Goal: Task Accomplishment & Management: Manage account settings

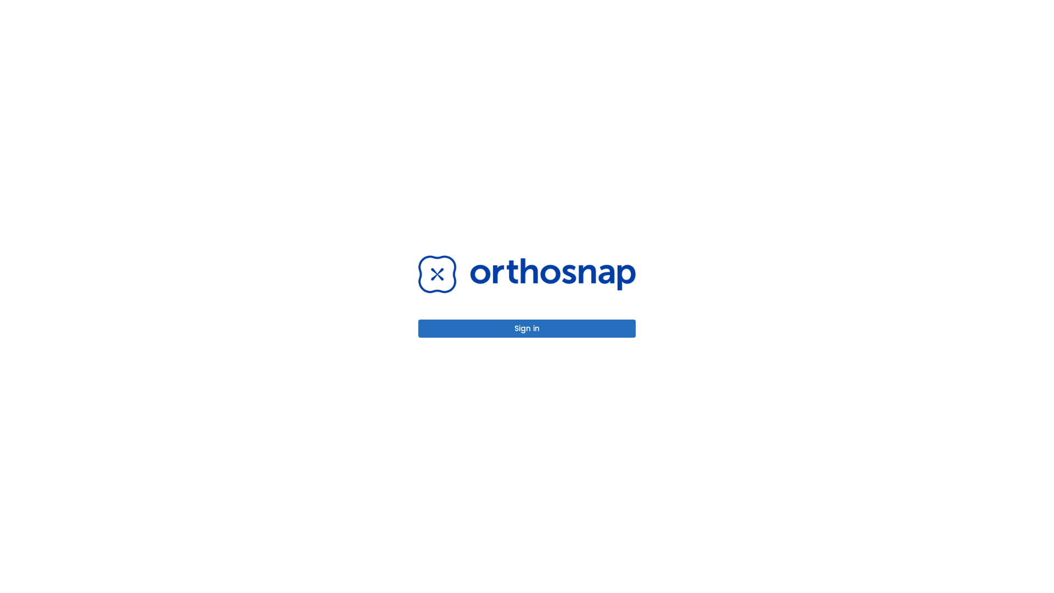
click at [527, 328] on button "Sign in" at bounding box center [526, 328] width 217 height 18
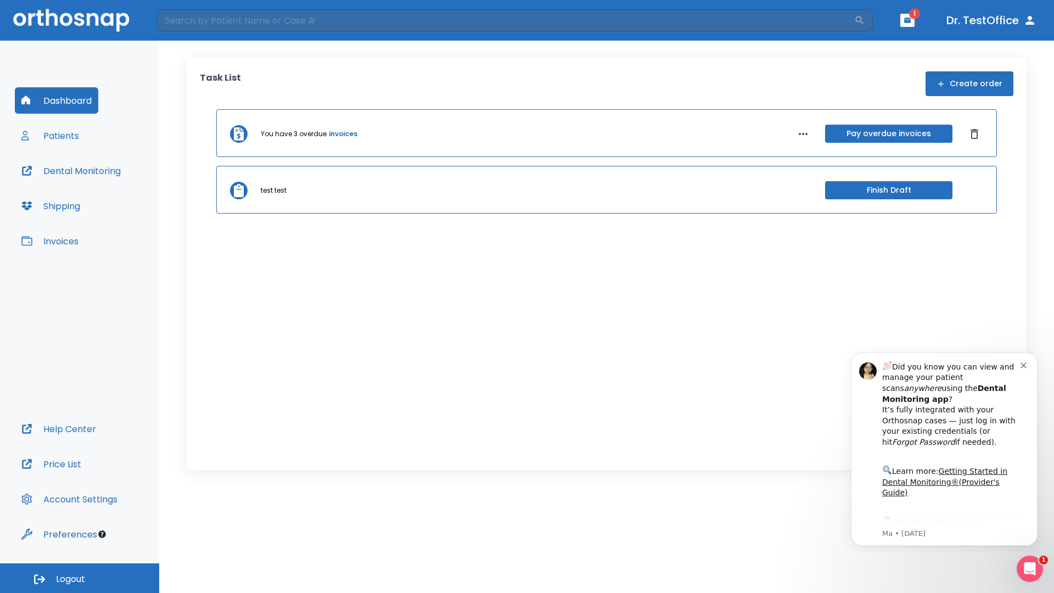
click at [80, 578] on span "Logout" at bounding box center [70, 579] width 29 height 12
